Goal: Task Accomplishment & Management: Use online tool/utility

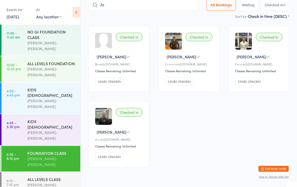
type input "J"
type input "O"
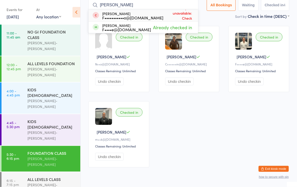
type input "[PERSON_NAME]"
click at [140, 18] on div "F•••••••••••o@[DOMAIN_NAME]" at bounding box center [132, 18] width 61 height 4
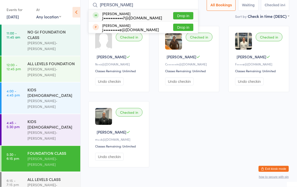
type input "[PERSON_NAME]"
click at [181, 16] on button "Drop in" at bounding box center [183, 15] width 20 height 7
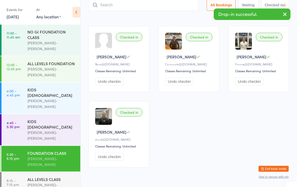
scroll to position [34, 0]
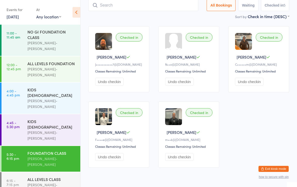
click at [32, 182] on div "[PERSON_NAME]-[PERSON_NAME]" at bounding box center [51, 188] width 49 height 12
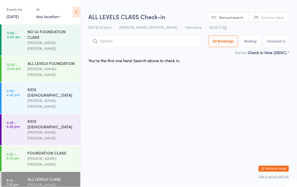
click at [154, 37] on input "search" at bounding box center [144, 42] width 112 height 12
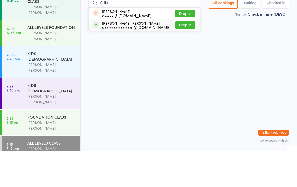
type input "Arthu"
click at [143, 61] on div "a•••••••••••••••n@[DOMAIN_NAME]" at bounding box center [136, 63] width 68 height 4
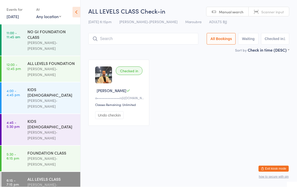
click at [161, 41] on input "search" at bounding box center [143, 39] width 110 height 12
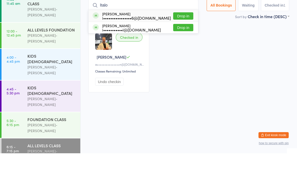
type input "Italo"
click at [184, 46] on button "Drop in" at bounding box center [183, 49] width 20 height 7
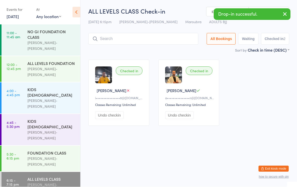
click at [55, 156] on div "[PERSON_NAME]-[PERSON_NAME]" at bounding box center [51, 162] width 49 height 12
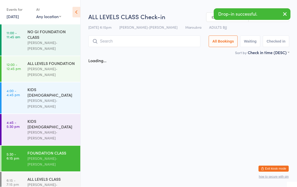
scroll to position [0, 0]
click at [50, 176] on div "ALL LEVELS CLASS" at bounding box center [51, 179] width 49 height 6
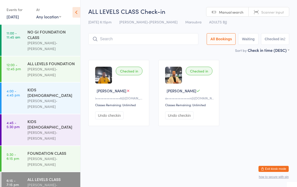
click at [35, 150] on div "FOUNDATION CLASS" at bounding box center [51, 153] width 49 height 6
